Goal: Task Accomplishment & Management: Complete application form

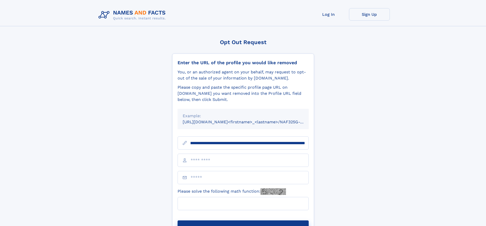
scroll to position [0, 59]
type input "**********"
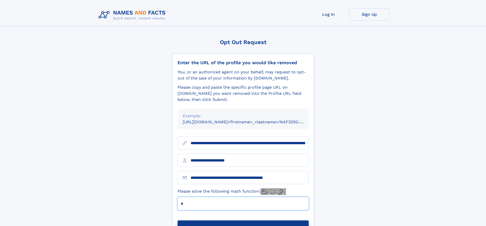
type input "*"
click at [243, 220] on button "Submit Opt Out Request" at bounding box center [242, 228] width 131 height 16
